Goal: Task Accomplishment & Management: Use online tool/utility

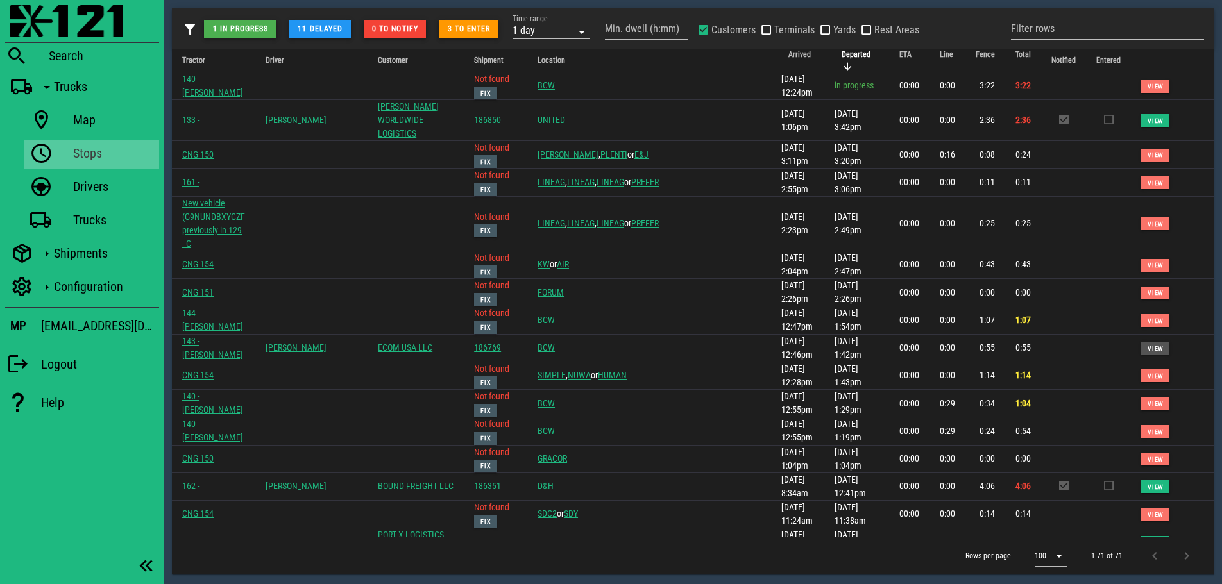
scroll to position [744, 0]
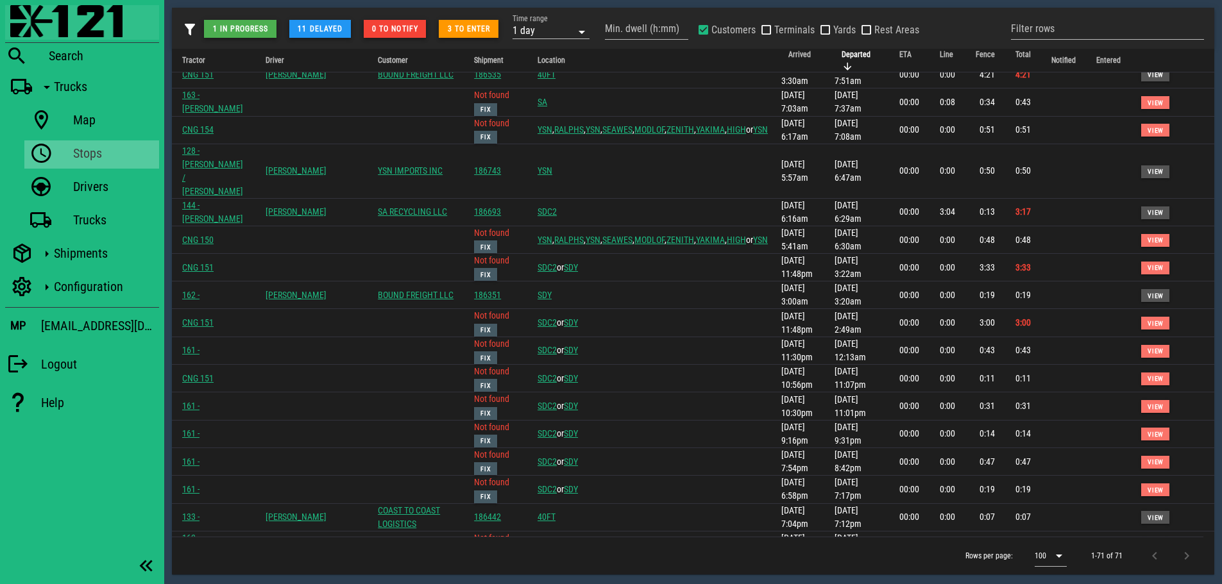
click at [21, 14] on img at bounding box center [66, 21] width 112 height 32
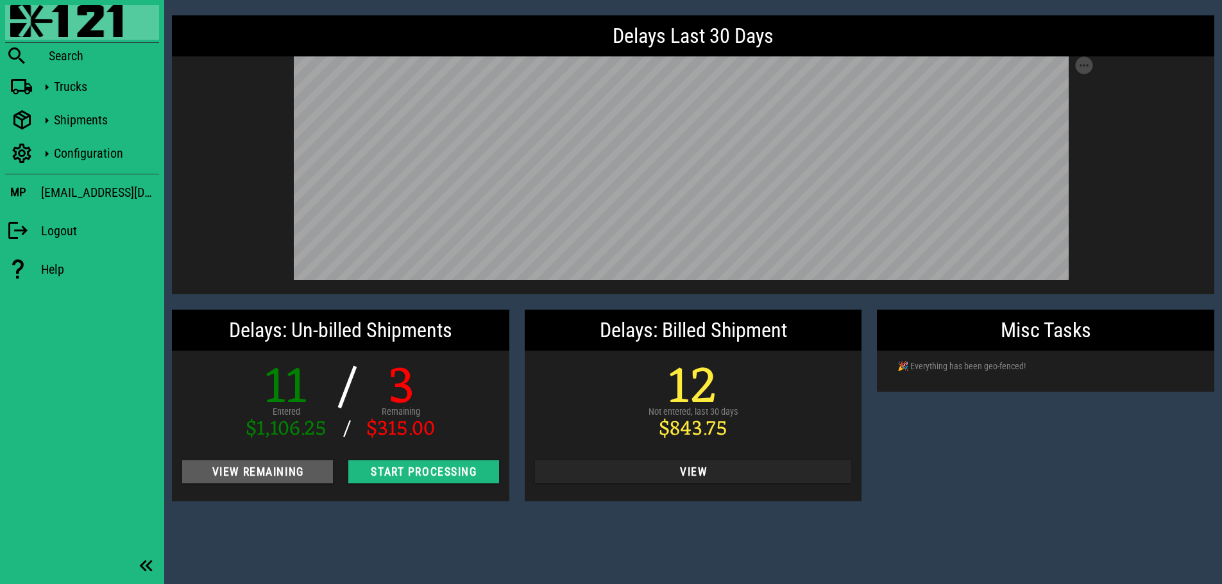
click at [267, 471] on span "View Remaining" at bounding box center [257, 472] width 130 height 13
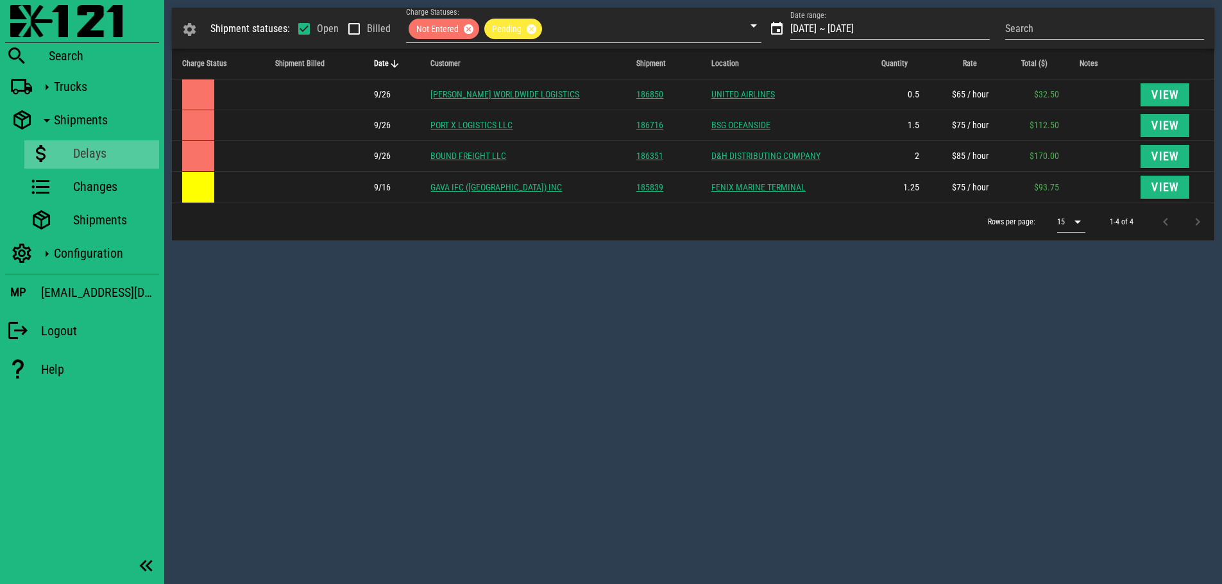
click at [453, 314] on div "Shipment statuses: Open Billed Charge Statuses: Not Entered Pending Date range:…" at bounding box center [693, 292] width 1058 height 584
click at [849, 282] on div "Shipment statuses: Open Billed Charge Statuses: Not Entered Pending Date range:…" at bounding box center [693, 292] width 1058 height 584
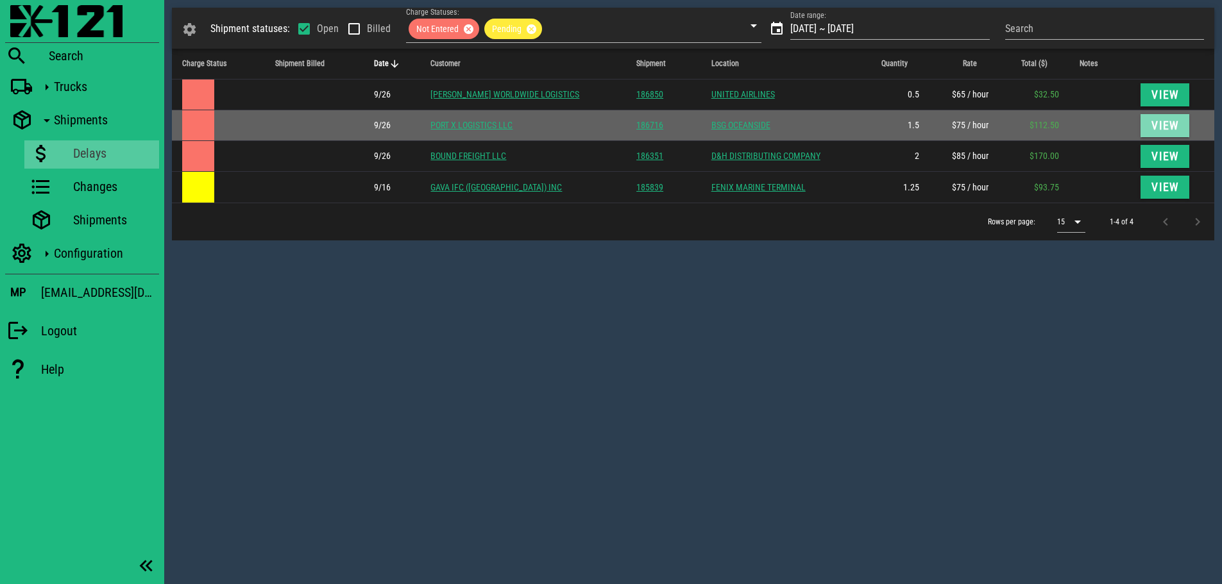
click at [1166, 126] on span "View" at bounding box center [1165, 125] width 28 height 13
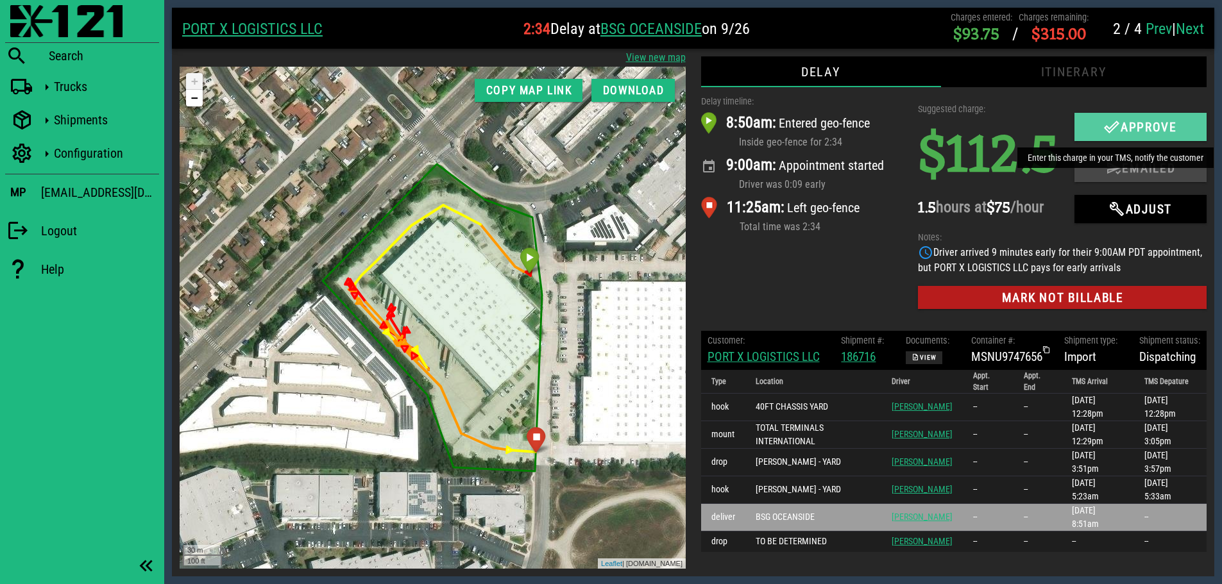
click at [1111, 122] on icon "button" at bounding box center [1111, 126] width 15 height 15
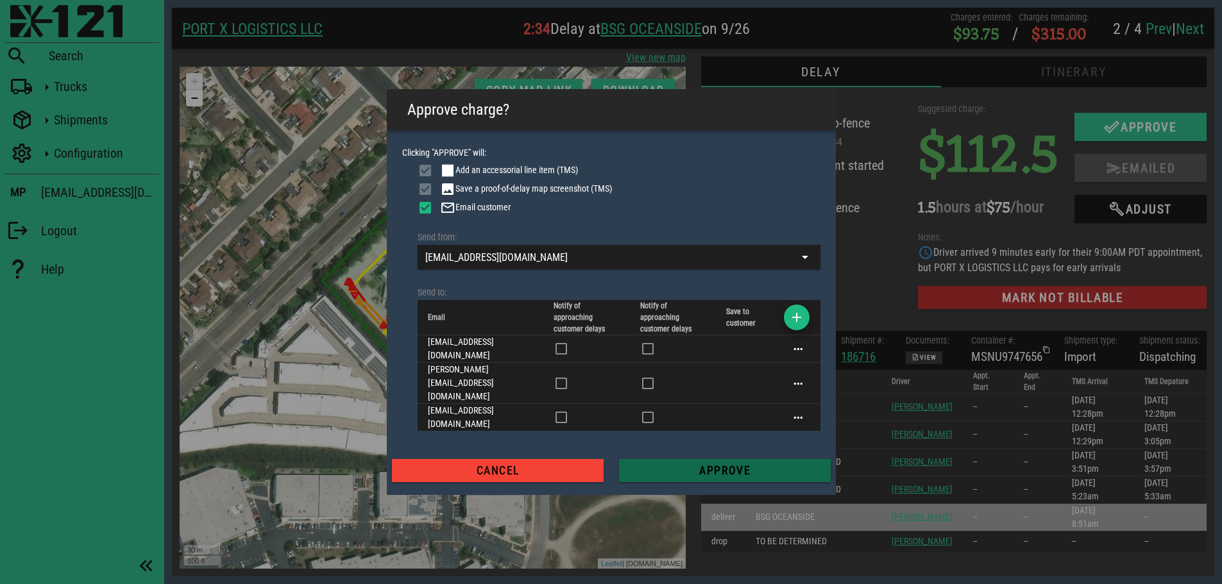
click at [716, 464] on span "Approve" at bounding box center [724, 470] width 191 height 13
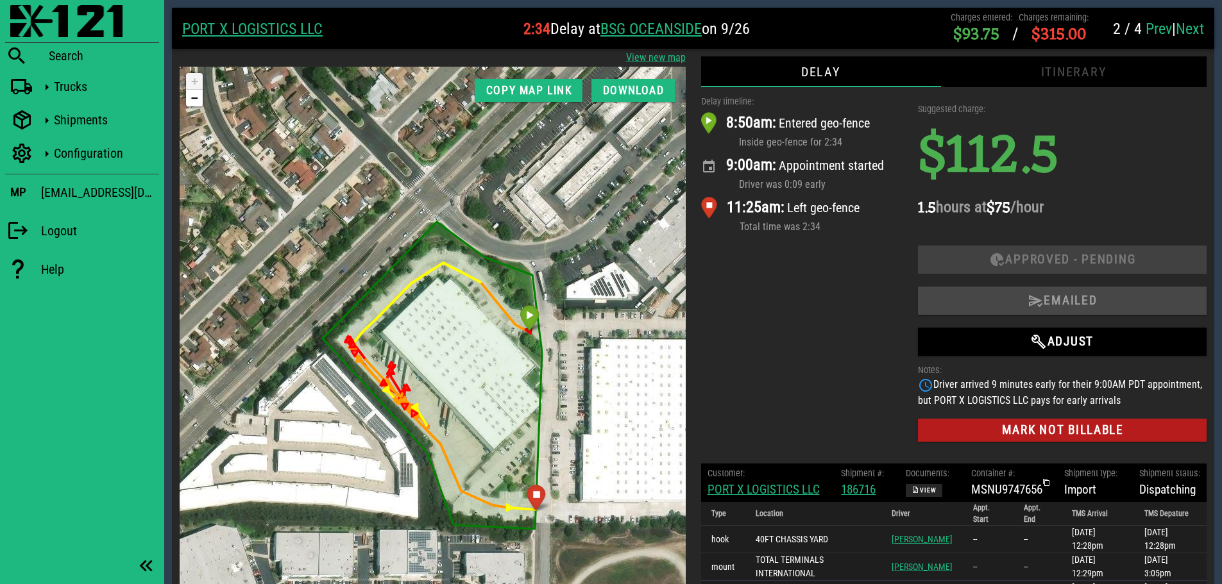
click at [1188, 33] on link "Next" at bounding box center [1190, 29] width 28 height 18
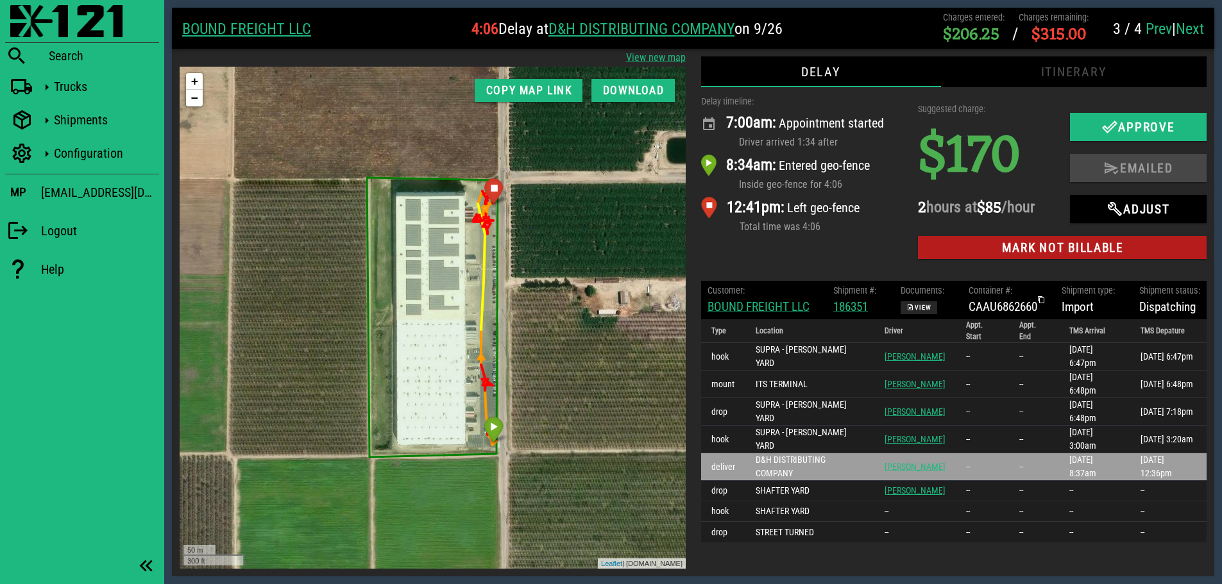
click at [745, 310] on link "BOUND FREIGHT LLC" at bounding box center [758, 307] width 102 height 15
click at [23, 21] on img at bounding box center [66, 21] width 112 height 32
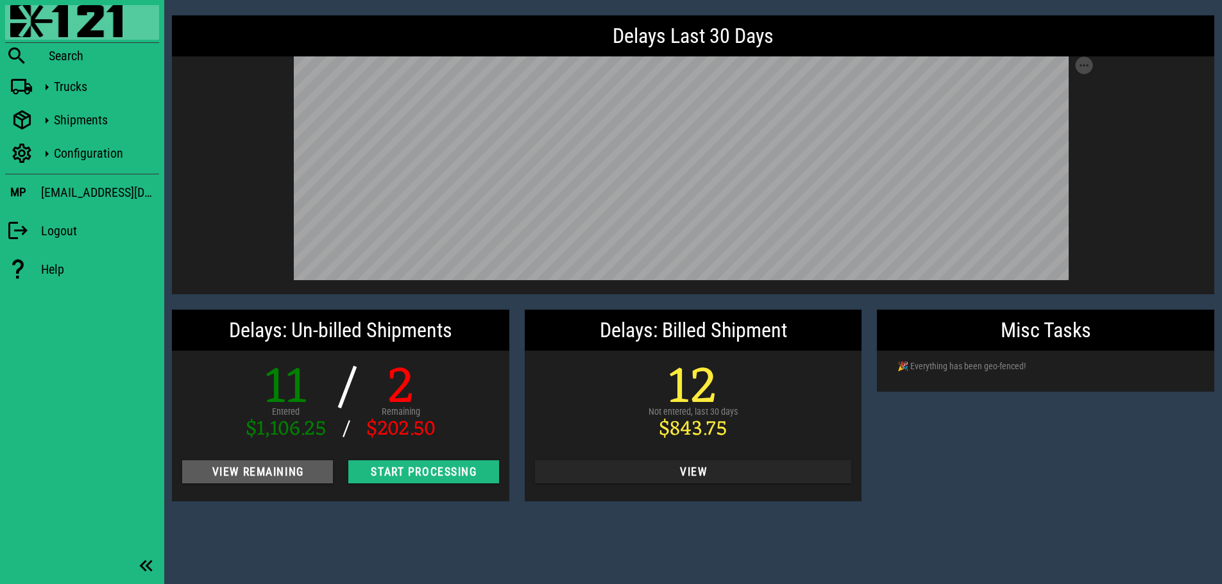
click at [253, 470] on span "View Remaining" at bounding box center [257, 472] width 130 height 13
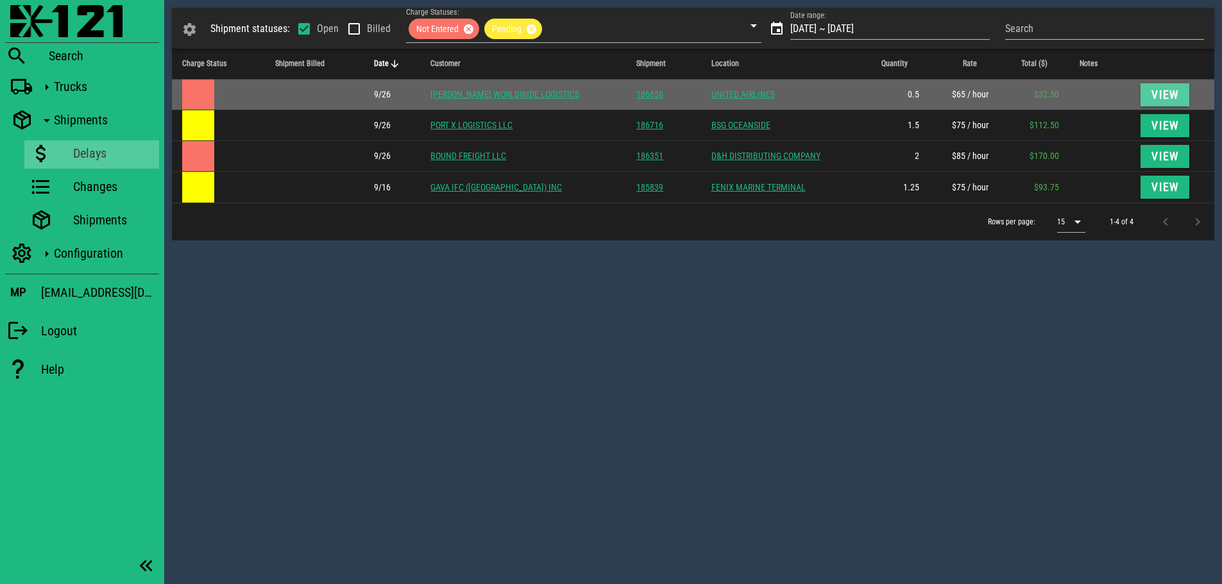
click at [1153, 92] on span "View" at bounding box center [1165, 95] width 28 height 13
